Goal: Information Seeking & Learning: Check status

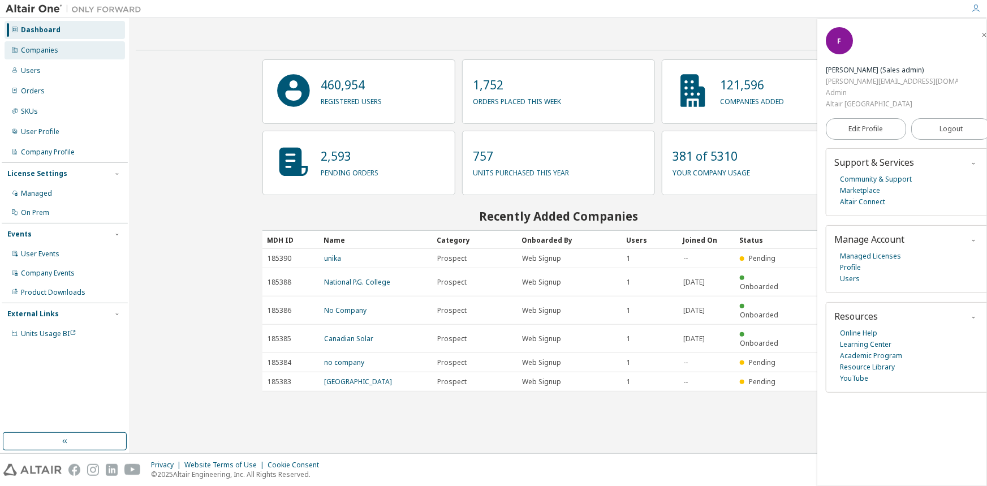
click at [52, 53] on div "Companies" at bounding box center [39, 50] width 37 height 9
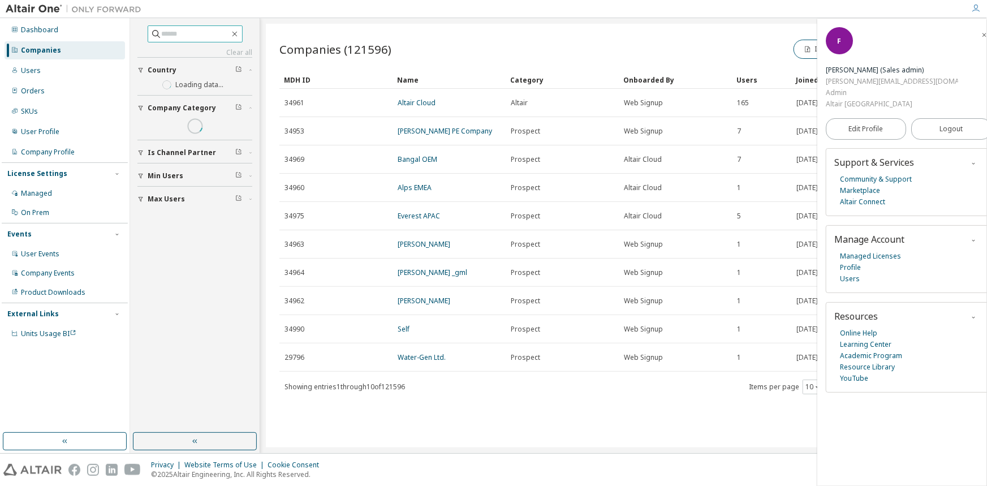
click at [205, 33] on input "text" at bounding box center [196, 33] width 68 height 11
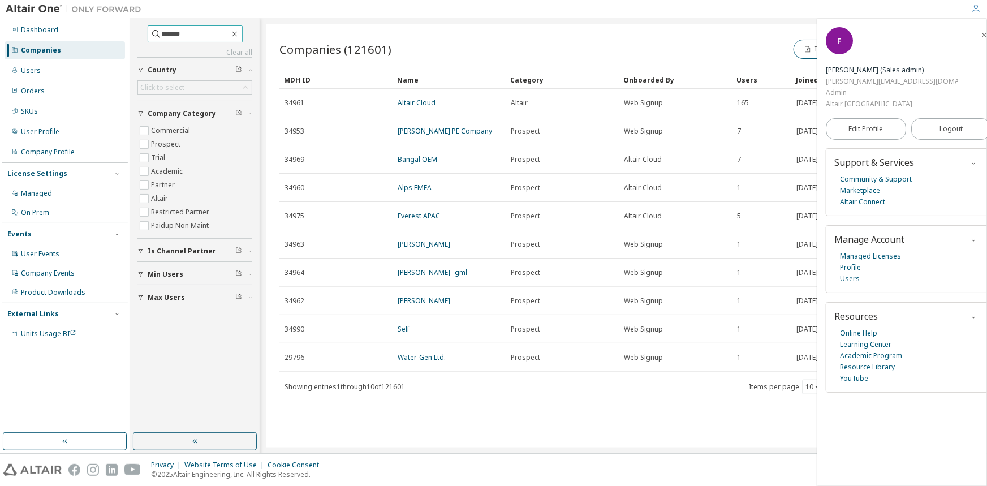
type input "*******"
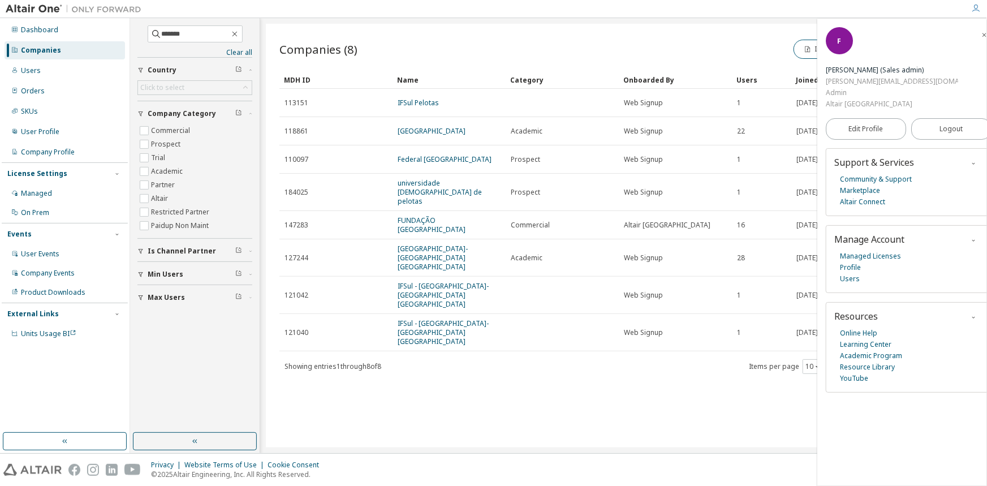
click at [978, 33] on span "button" at bounding box center [983, 34] width 11 height 18
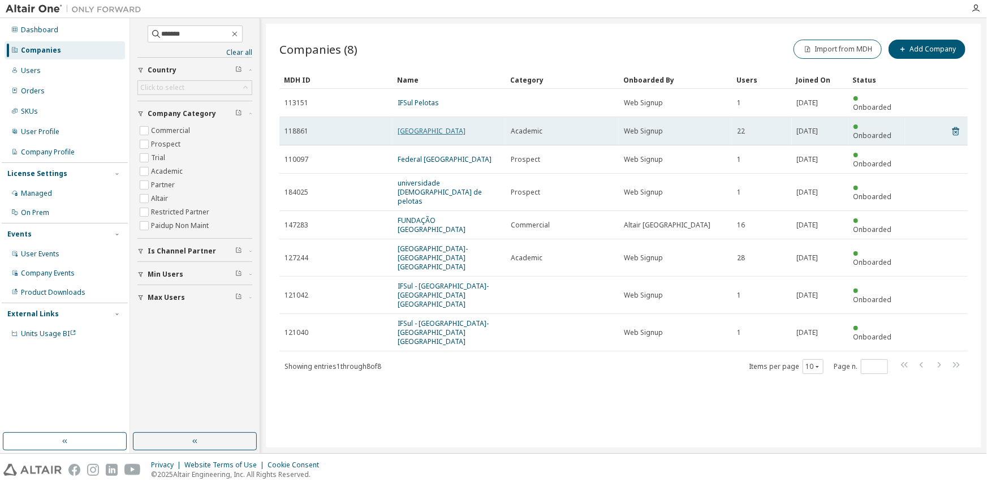
click at [457, 126] on link "Universidade Federal de Pelotas" at bounding box center [432, 131] width 68 height 10
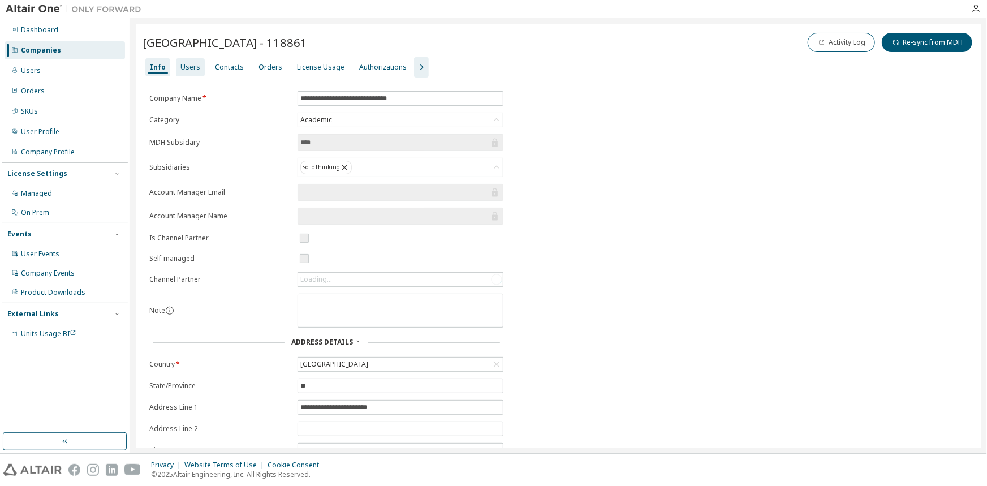
click at [187, 72] on div "Users" at bounding box center [190, 67] width 29 height 18
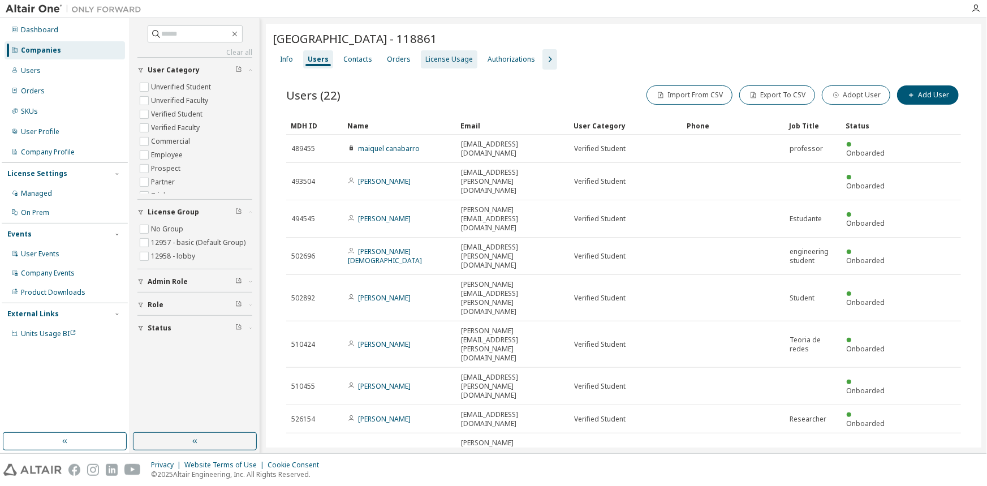
click at [429, 66] on div "License Usage" at bounding box center [449, 59] width 57 height 18
click at [64, 45] on div "Companies" at bounding box center [65, 50] width 120 height 18
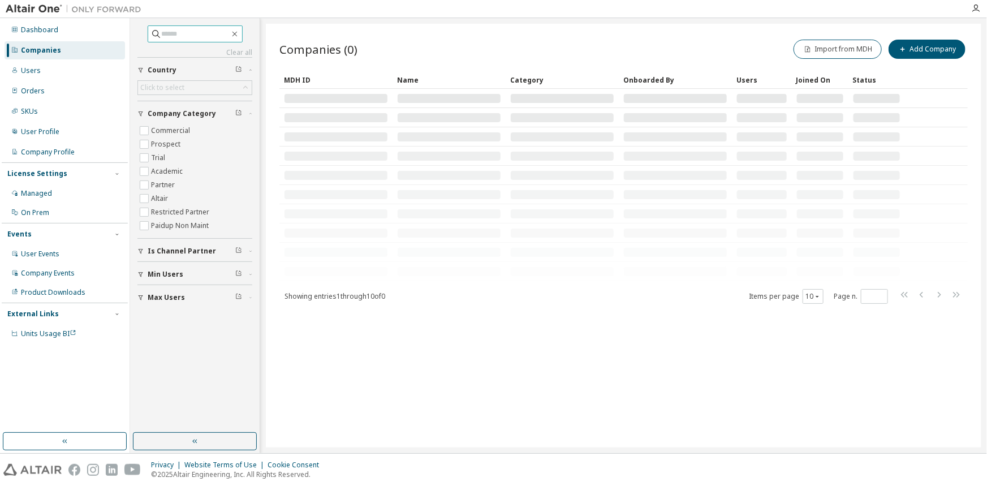
click at [173, 33] on input "text" at bounding box center [196, 33] width 68 height 11
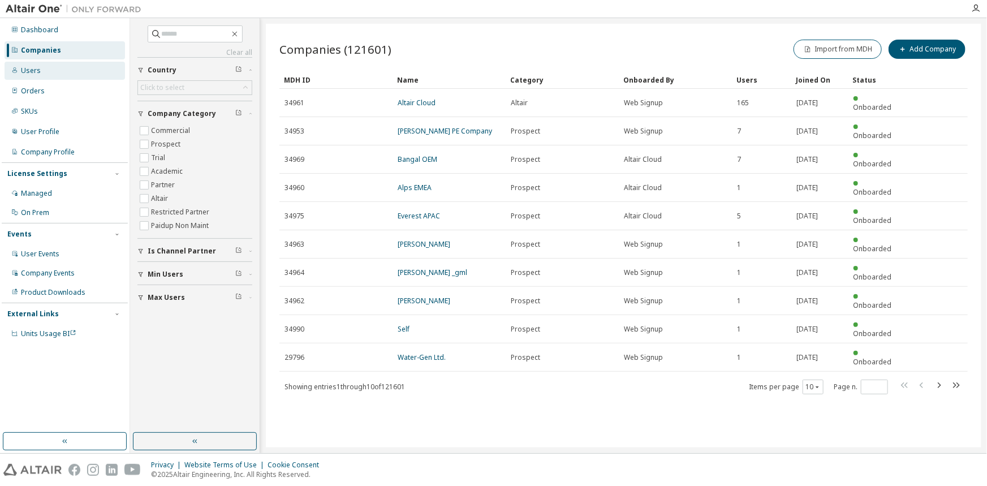
click at [36, 72] on div "Users" at bounding box center [31, 70] width 20 height 9
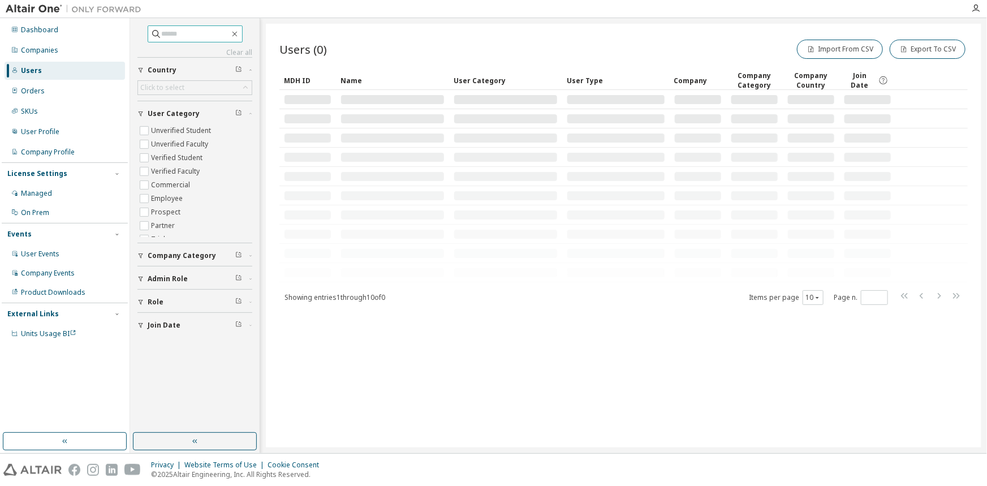
click at [184, 32] on input "text" at bounding box center [196, 33] width 68 height 11
type input "**********"
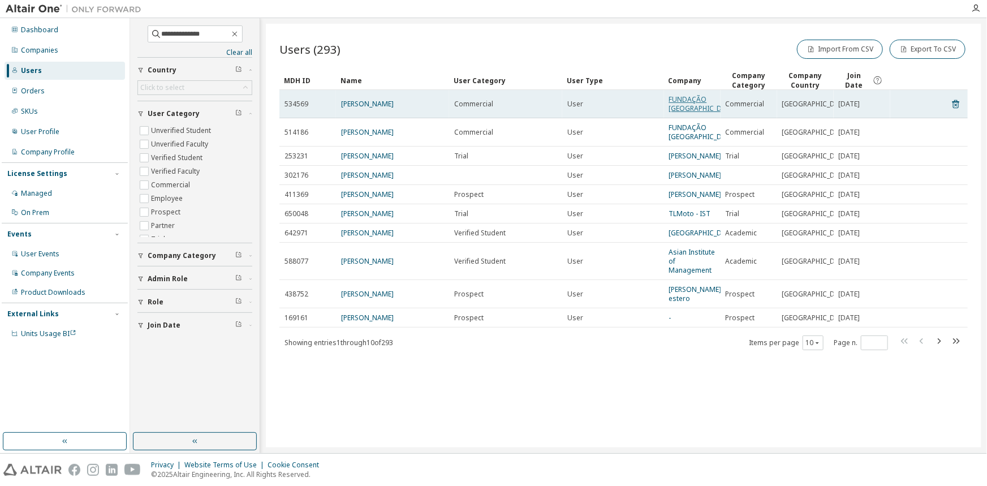
click at [678, 105] on link "FUNDAÇÃO [GEOGRAPHIC_DATA]" at bounding box center [703, 103] width 68 height 19
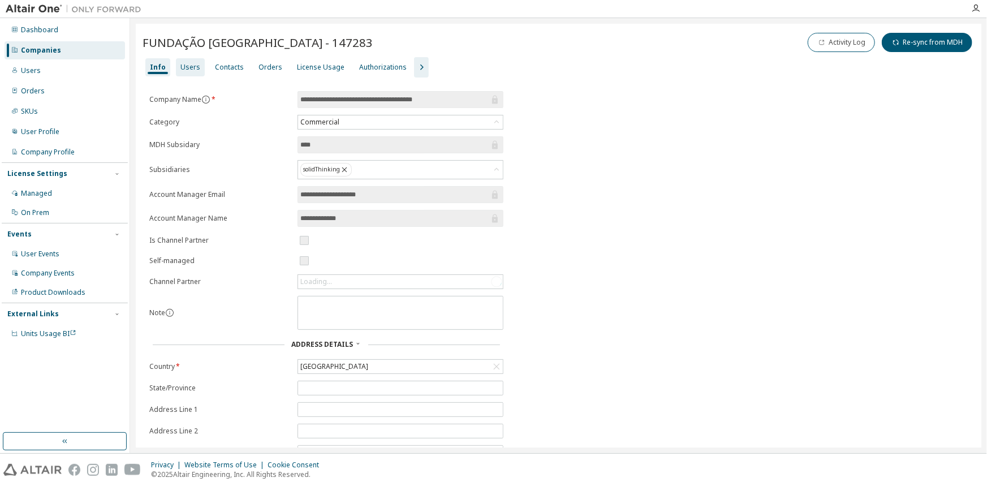
click at [191, 63] on div "Users" at bounding box center [190, 67] width 20 height 9
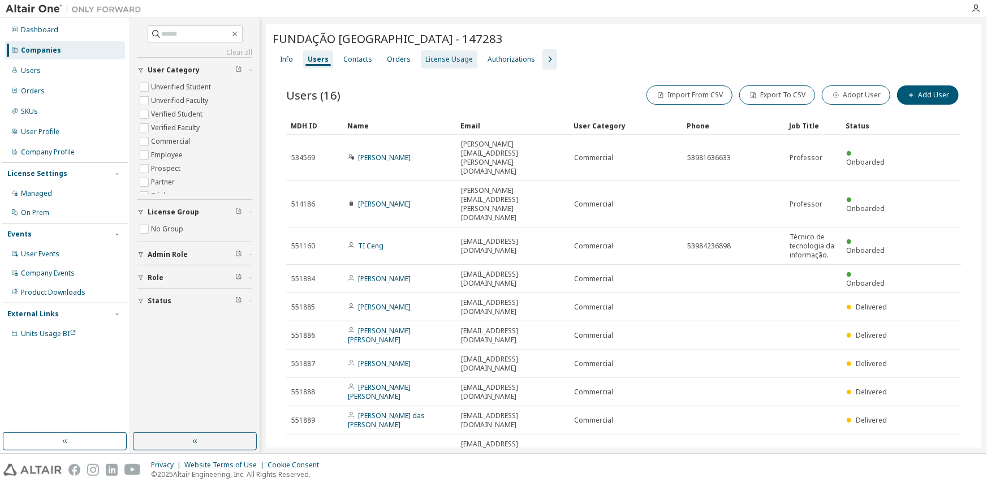
click at [451, 59] on div "License Usage" at bounding box center [448, 59] width 47 height 9
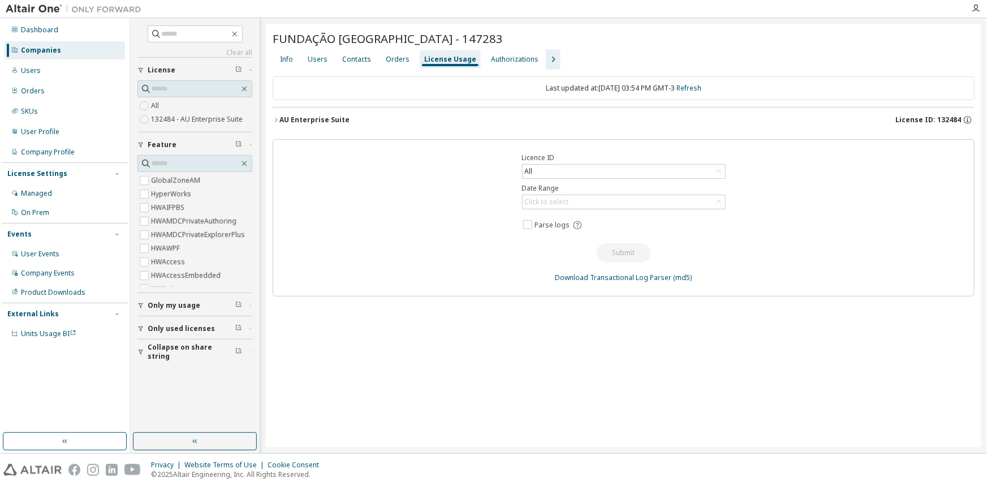
click at [332, 116] on div "AU Enterprise Suite" at bounding box center [314, 119] width 70 height 9
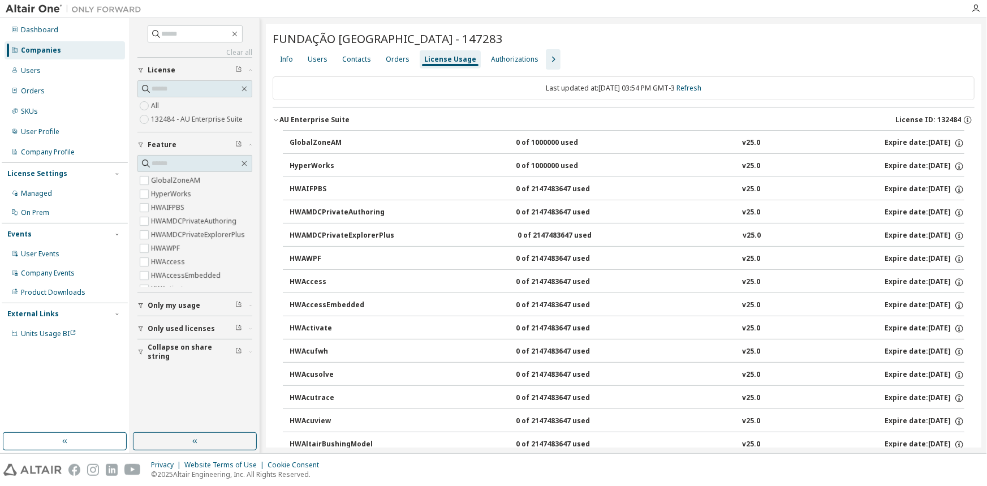
click at [308, 122] on div "AU Enterprise Suite" at bounding box center [314, 119] width 70 height 9
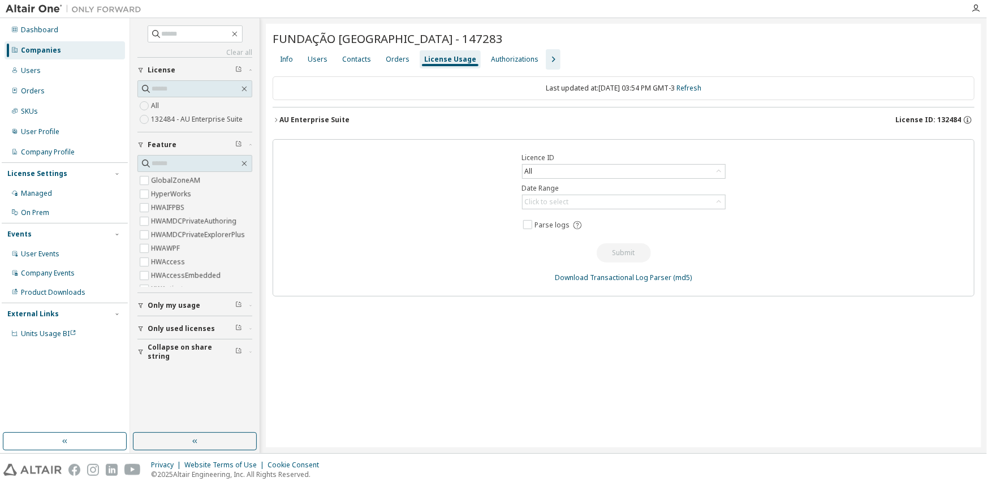
click at [308, 122] on div "AU Enterprise Suite" at bounding box center [314, 119] width 70 height 9
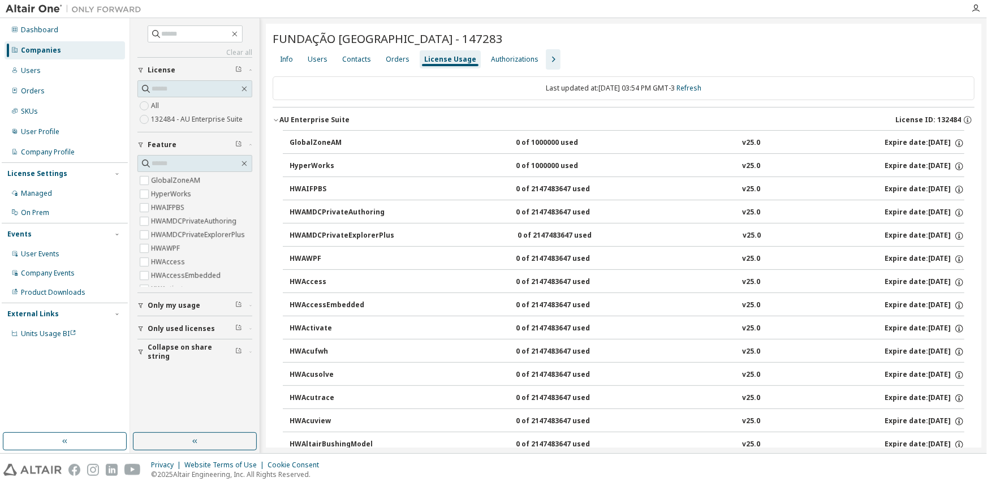
click at [308, 122] on div "AU Enterprise Suite" at bounding box center [314, 119] width 70 height 9
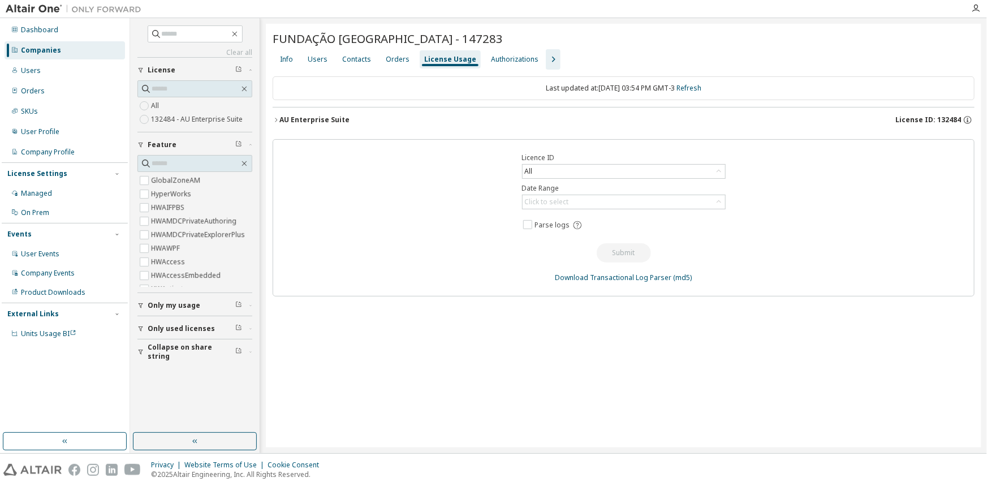
click at [308, 122] on div "AU Enterprise Suite" at bounding box center [314, 119] width 70 height 9
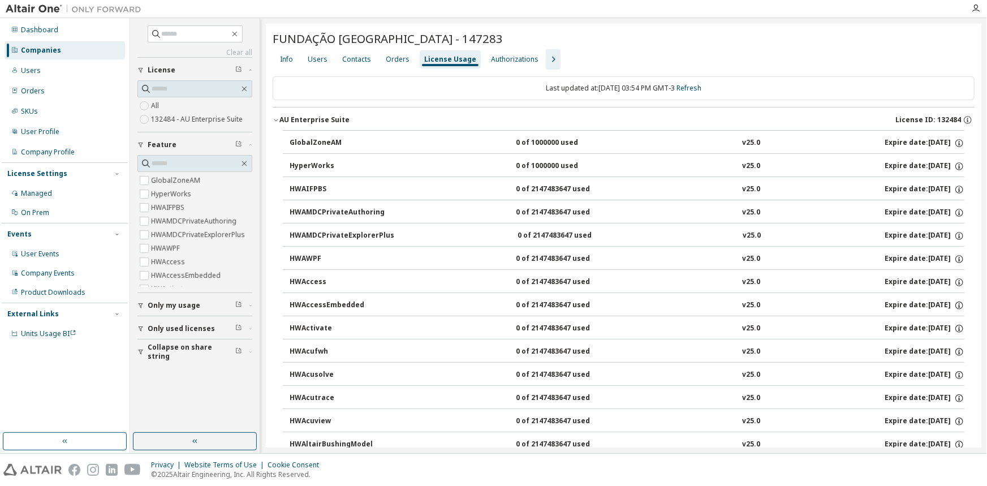
click at [308, 122] on div "AU Enterprise Suite" at bounding box center [314, 119] width 70 height 9
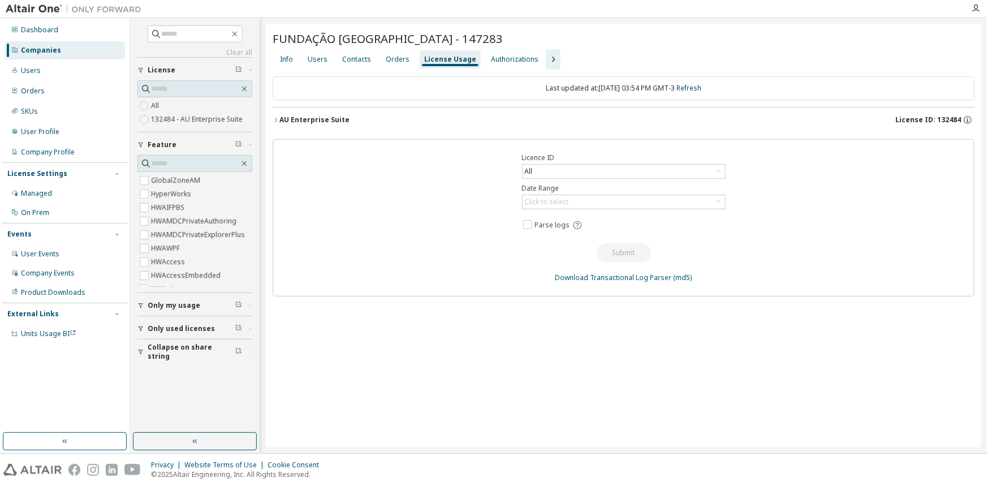
click at [320, 118] on div "AU Enterprise Suite" at bounding box center [314, 119] width 70 height 9
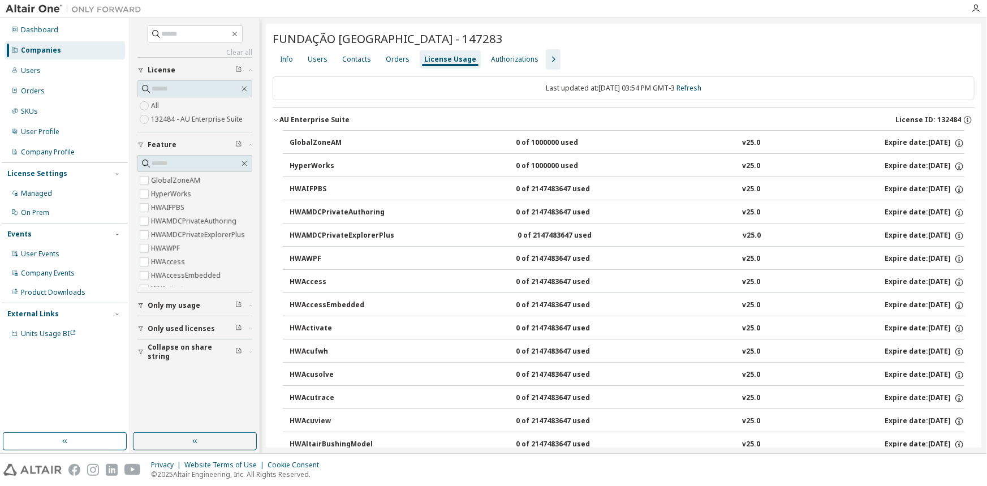
click at [320, 118] on div "AU Enterprise Suite" at bounding box center [314, 119] width 70 height 9
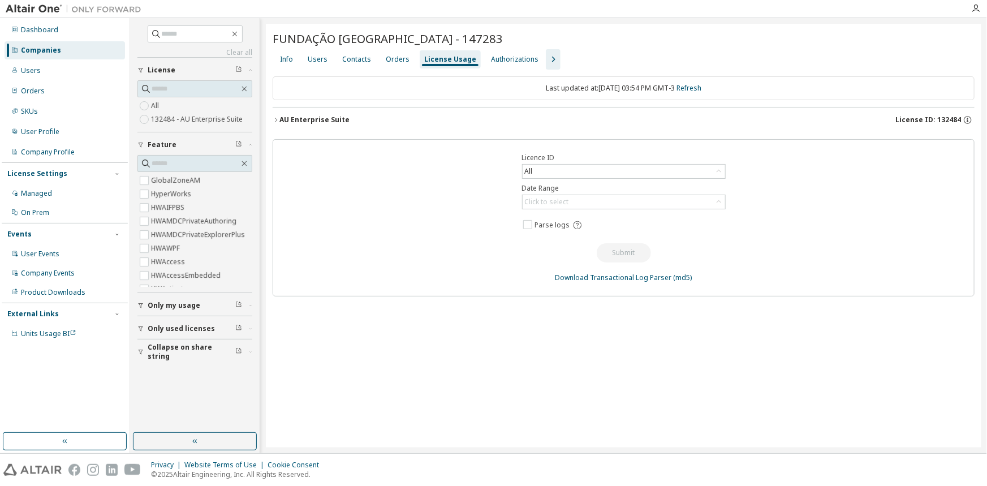
click at [320, 118] on div "AU Enterprise Suite" at bounding box center [314, 119] width 70 height 9
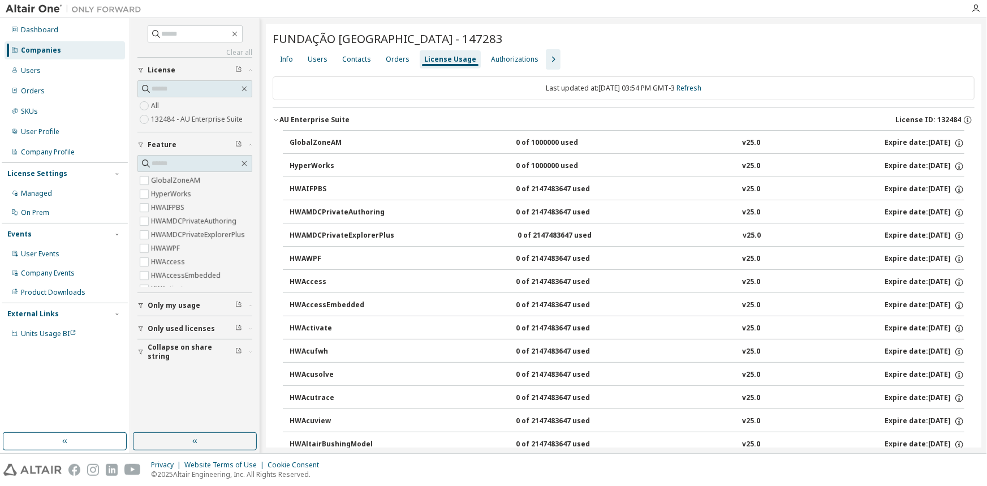
click at [320, 118] on div "AU Enterprise Suite" at bounding box center [314, 119] width 70 height 9
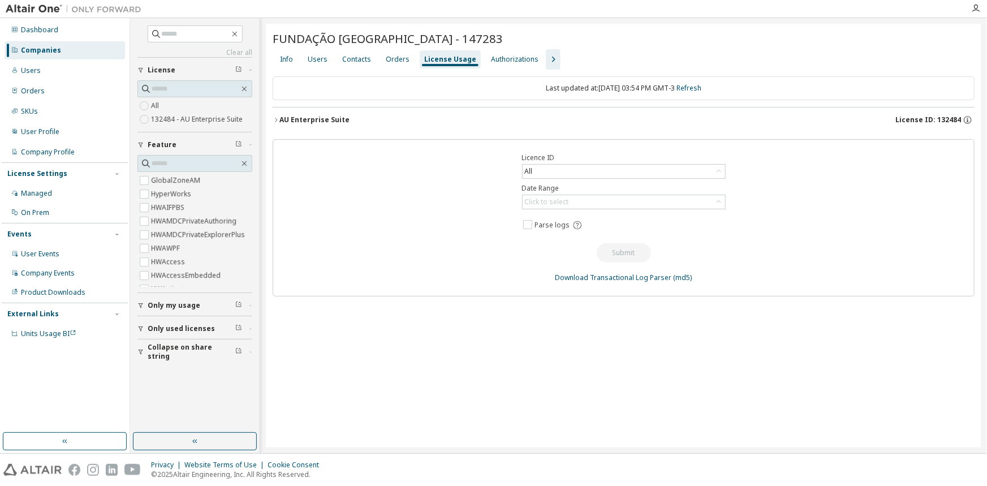
click at [320, 118] on div "AU Enterprise Suite" at bounding box center [314, 119] width 70 height 9
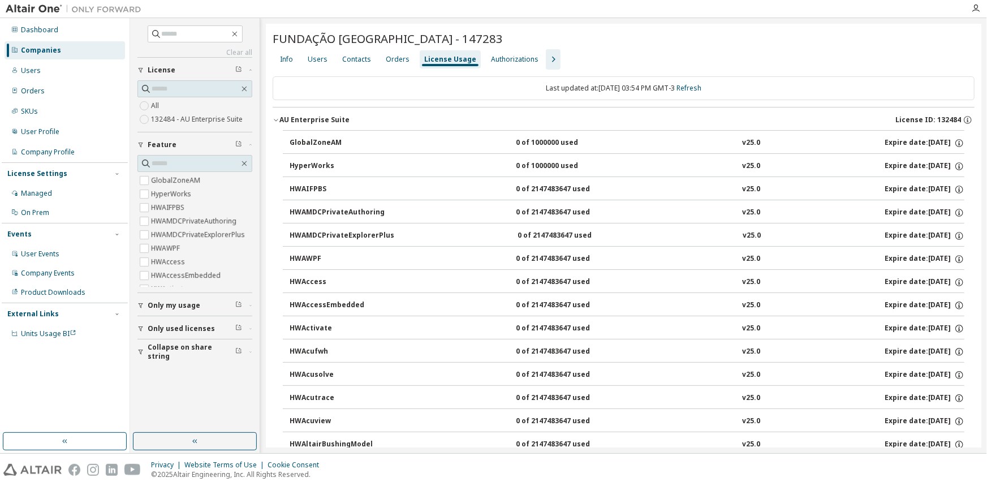
click at [320, 118] on div "AU Enterprise Suite" at bounding box center [314, 119] width 70 height 9
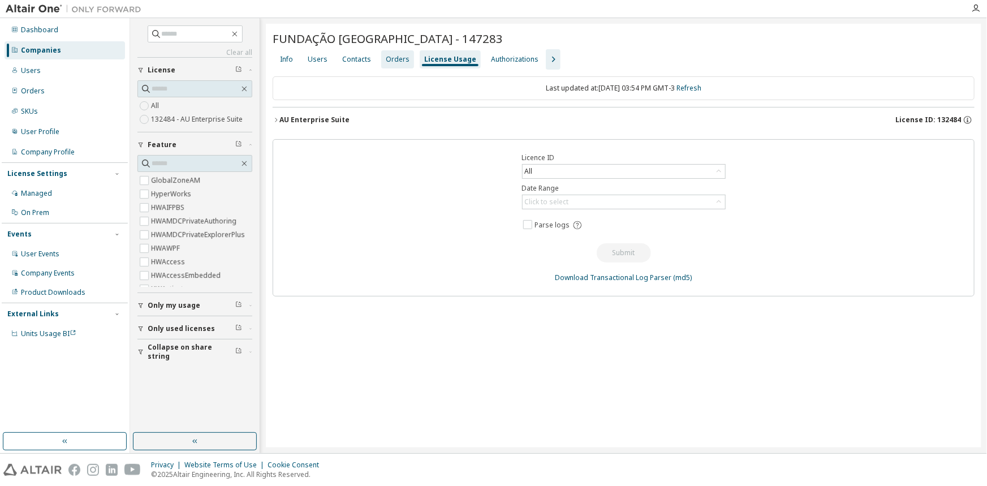
click at [386, 62] on div "Orders" at bounding box center [398, 59] width 24 height 9
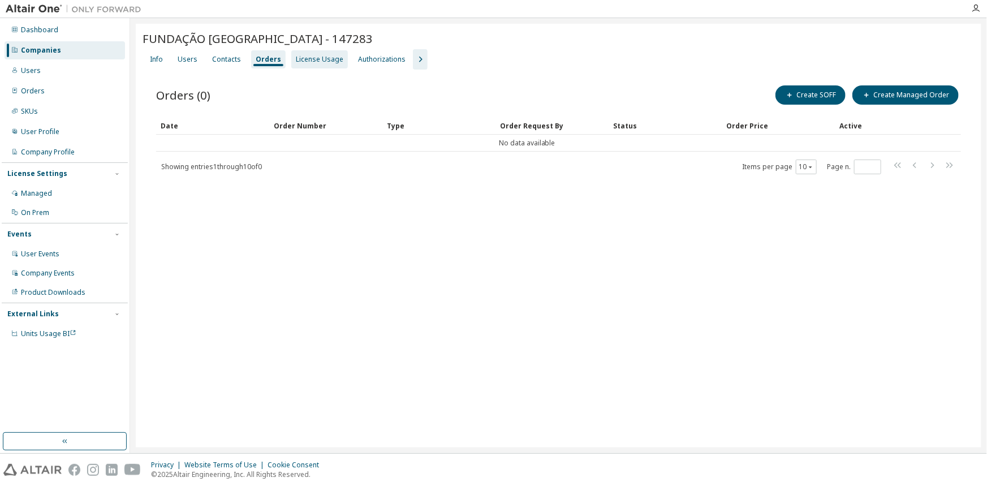
click at [320, 57] on div "License Usage" at bounding box center [319, 59] width 47 height 9
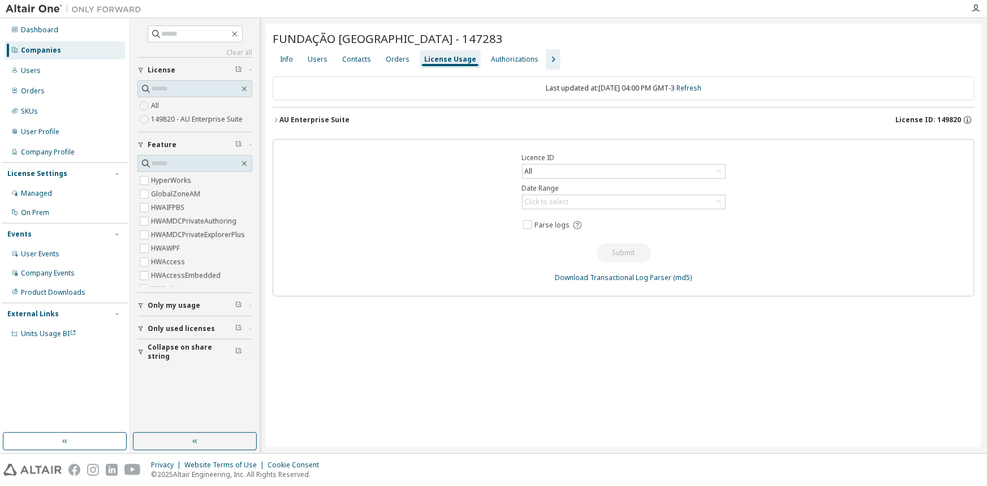
click at [306, 118] on div "AU Enterprise Suite" at bounding box center [314, 119] width 70 height 9
